Goal: Information Seeking & Learning: Learn about a topic

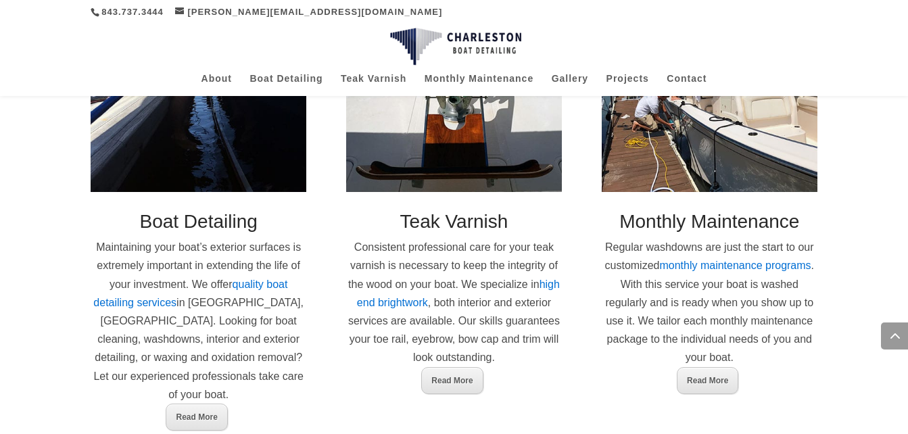
scroll to position [760, 0]
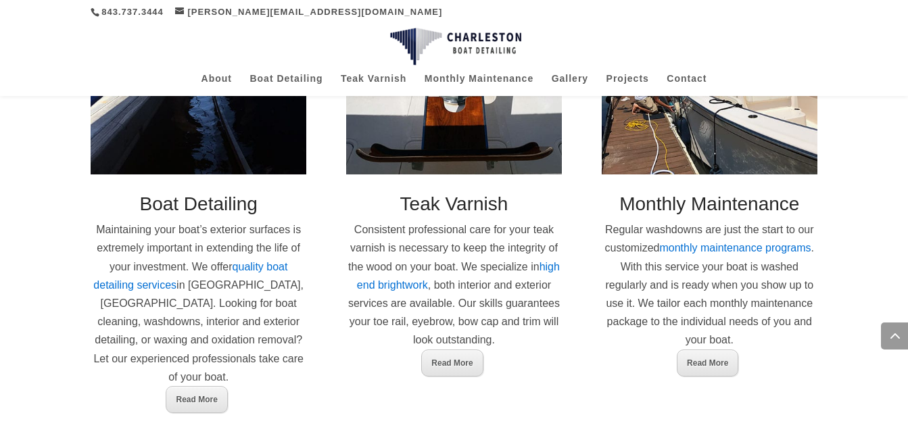
click at [697, 242] on link "monthly maintenance programs" at bounding box center [734, 247] width 151 height 11
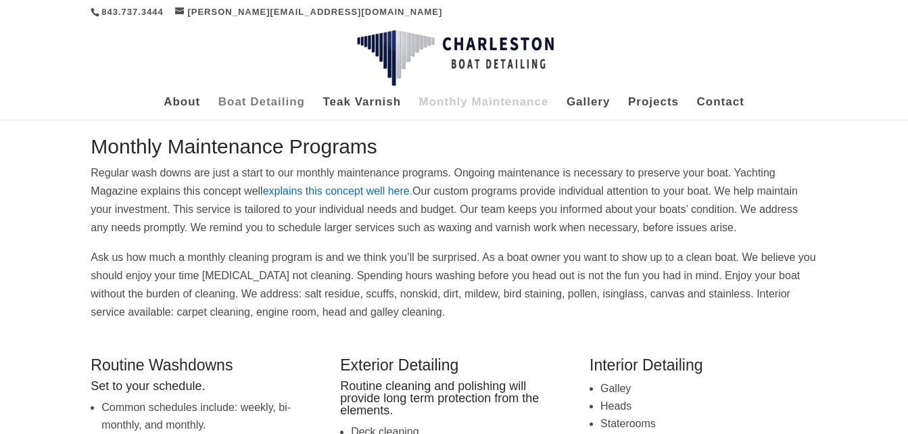
click at [258, 99] on link "Boat Detailing" at bounding box center [261, 108] width 87 height 22
